Goal: Information Seeking & Learning: Learn about a topic

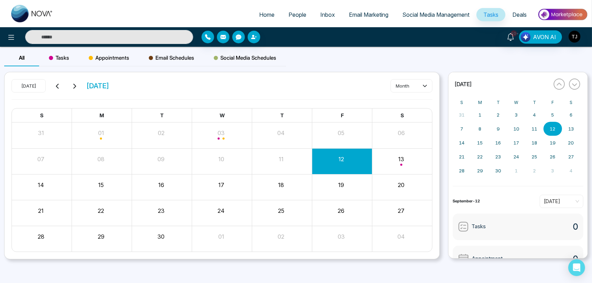
click at [352, 15] on span "Email Marketing" at bounding box center [368, 14] width 39 height 7
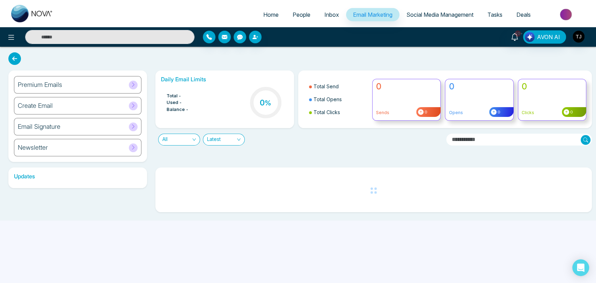
click at [95, 87] on div "Premium Emails" at bounding box center [77, 84] width 127 height 17
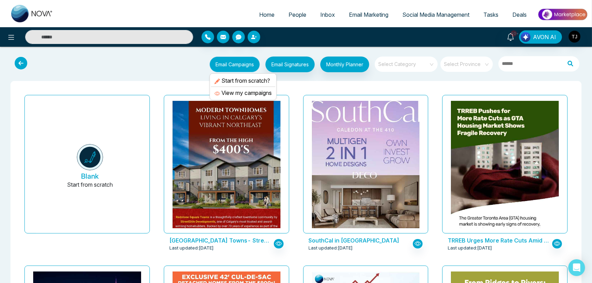
click at [233, 66] on button "Email Campaigns" at bounding box center [234, 65] width 50 height 16
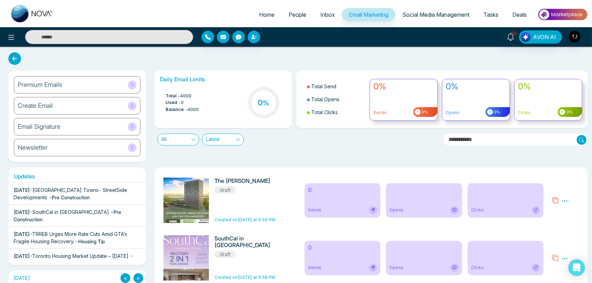
click at [489, 12] on span "Tasks" at bounding box center [490, 14] width 15 height 7
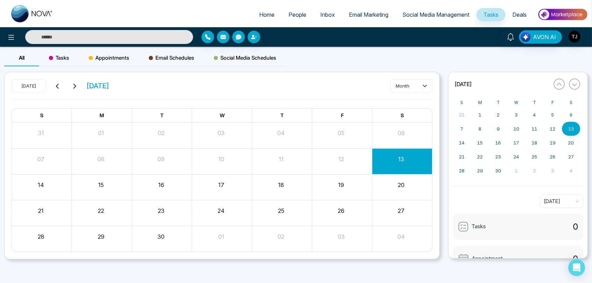
click at [451, 14] on span "Social Media Management" at bounding box center [435, 14] width 67 height 7
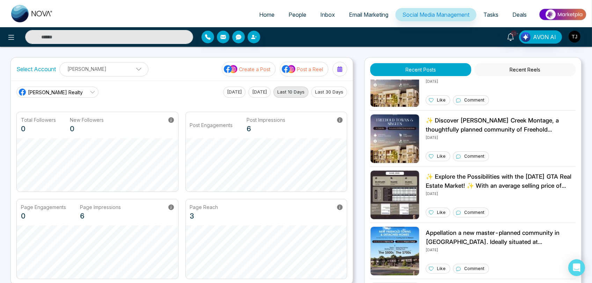
click at [564, 15] on img at bounding box center [562, 15] width 51 height 16
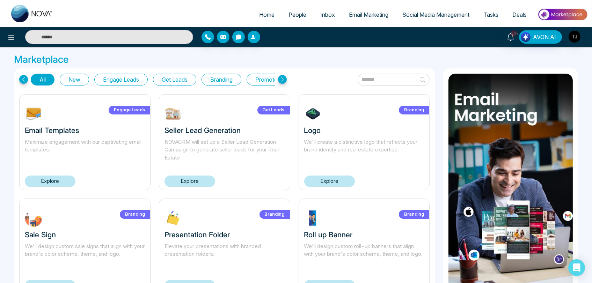
click at [520, 12] on span "Deals" at bounding box center [519, 14] width 14 height 7
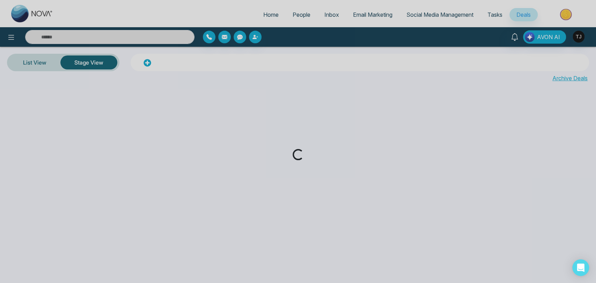
click at [496, 15] on span "Tasks" at bounding box center [494, 14] width 15 height 7
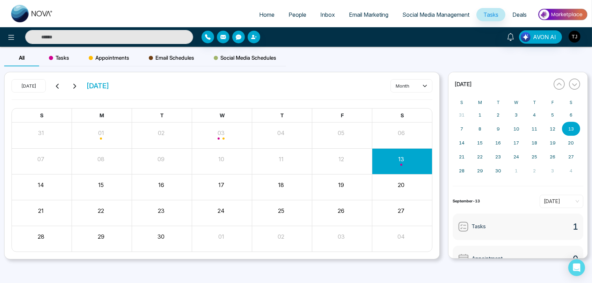
click at [515, 14] on span "Deals" at bounding box center [519, 14] width 14 height 7
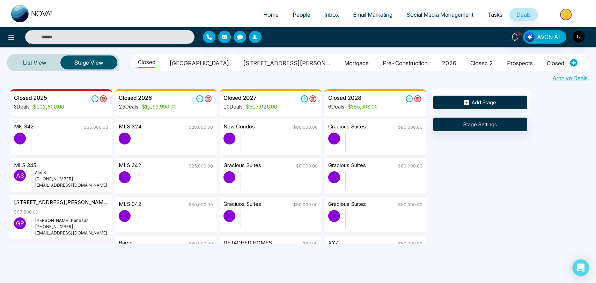
click at [383, 61] on li "pre-construction" at bounding box center [405, 62] width 45 height 12
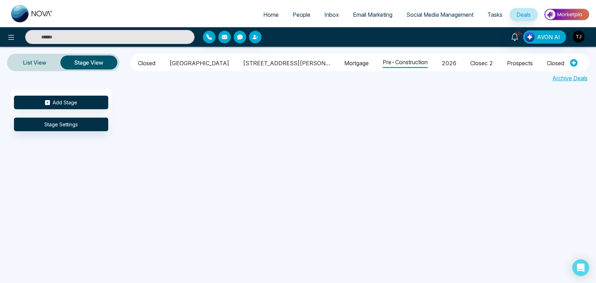
click at [344, 60] on li "Mortgage" at bounding box center [356, 62] width 24 height 12
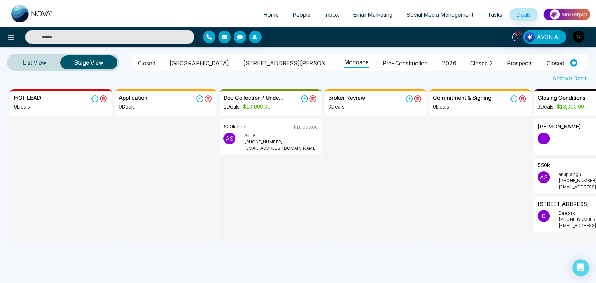
click at [526, 16] on span "Deals" at bounding box center [523, 14] width 14 height 7
click at [492, 13] on span "Tasks" at bounding box center [494, 14] width 15 height 7
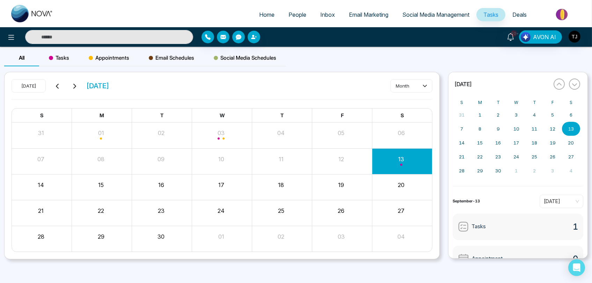
click at [66, 55] on span "Tasks" at bounding box center [59, 58] width 20 height 8
click at [525, 15] on span "Deals" at bounding box center [519, 14] width 14 height 7
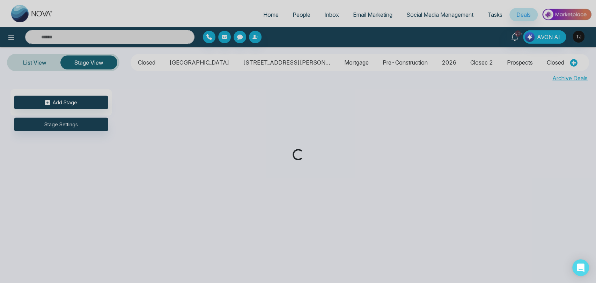
click at [405, 17] on div "Loading..." at bounding box center [298, 141] width 596 height 283
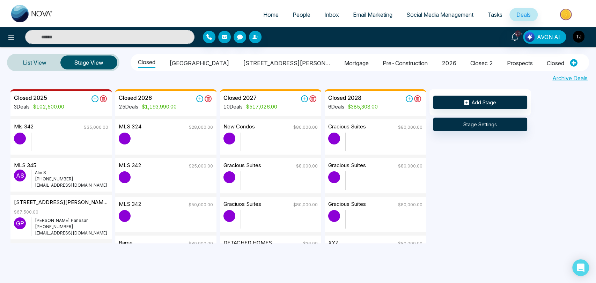
click at [406, 16] on span "Social Media Management" at bounding box center [439, 14] width 67 height 7
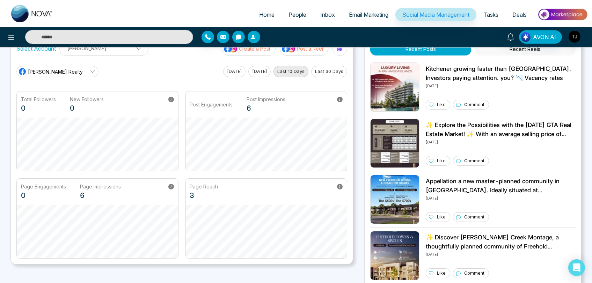
scroll to position [168, 0]
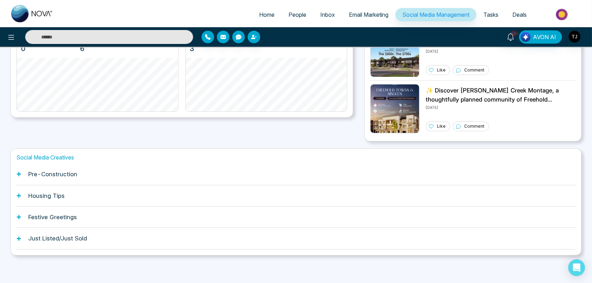
click at [56, 177] on h1 "Pre-Construction" at bounding box center [52, 174] width 49 height 7
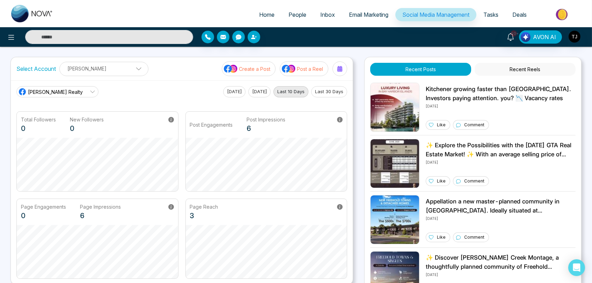
scroll to position [0, 0]
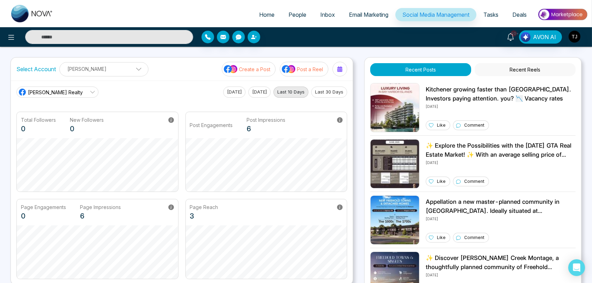
click at [265, 13] on span "Home" at bounding box center [266, 14] width 15 height 7
select select "*"
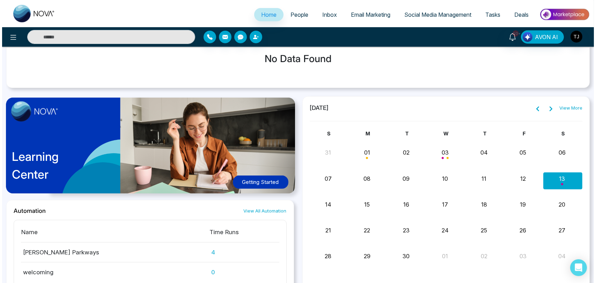
scroll to position [648, 0]
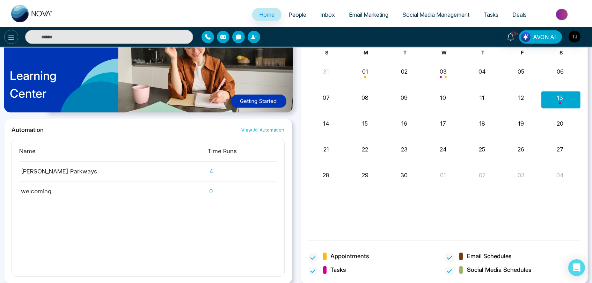
click at [12, 31] on button at bounding box center [11, 37] width 14 height 14
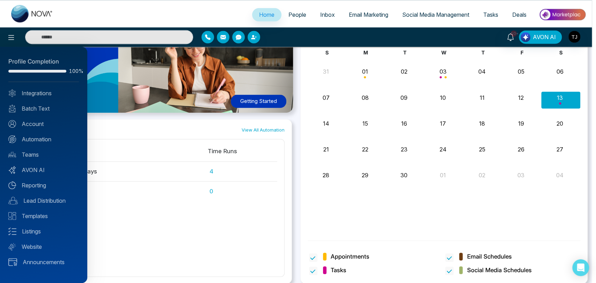
click at [36, 179] on div "Profile Completion 100% Integrations Batch Text Account Automation Teams AVON A…" at bounding box center [43, 165] width 87 height 236
click at [36, 183] on link "Reporting" at bounding box center [43, 185] width 71 height 8
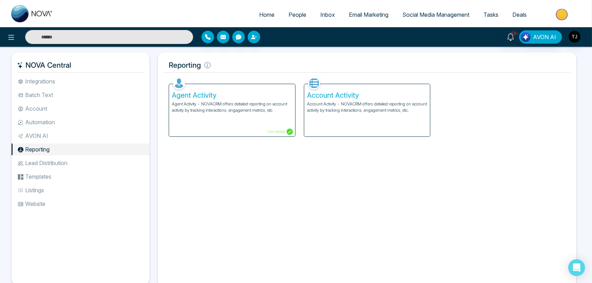
click at [203, 95] on h5 "Agent Activity" at bounding box center [232, 95] width 120 height 8
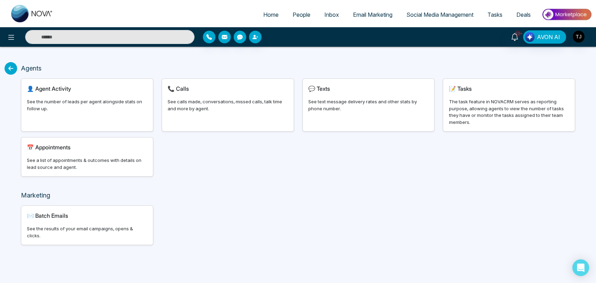
click at [16, 66] on icon at bounding box center [11, 68] width 13 height 13
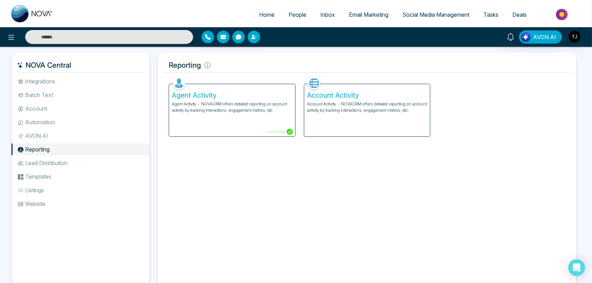
click at [332, 93] on h5 "Account Activity" at bounding box center [367, 95] width 120 height 8
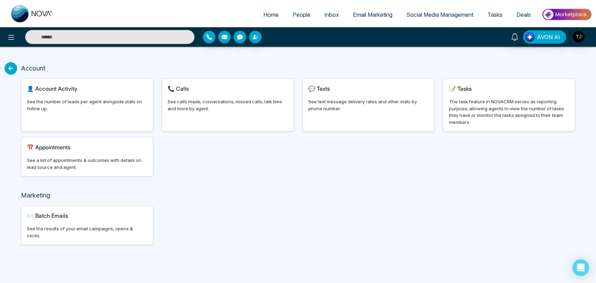
click at [81, 86] on div "👤 Account Activity" at bounding box center [87, 88] width 120 height 8
select select "***"
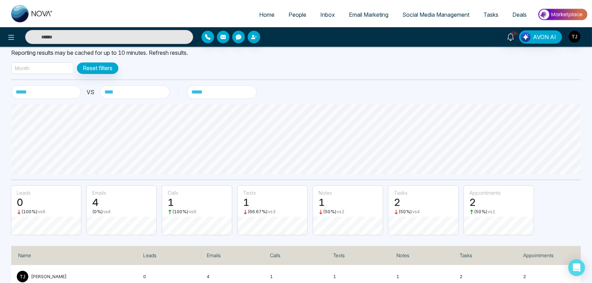
scroll to position [60, 0]
